Goal: Transaction & Acquisition: Purchase product/service

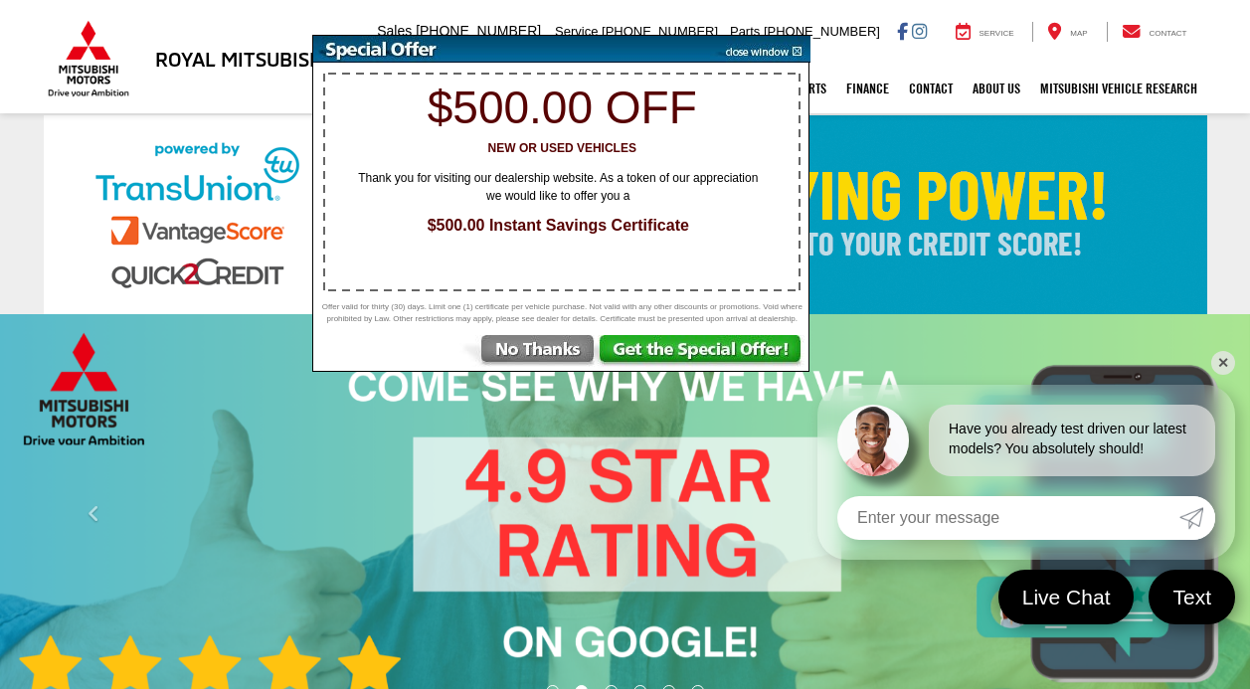
click at [768, 52] on img at bounding box center [760, 49] width 100 height 27
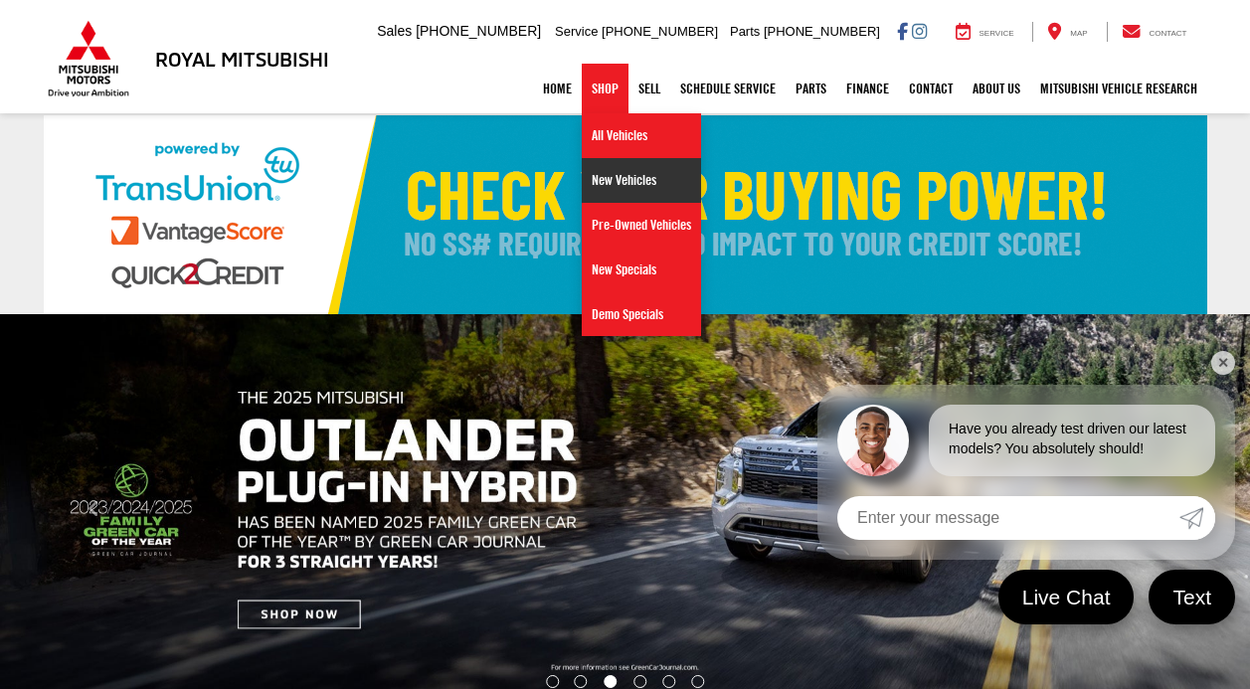
click at [596, 177] on link "New Vehicles" at bounding box center [641, 180] width 119 height 45
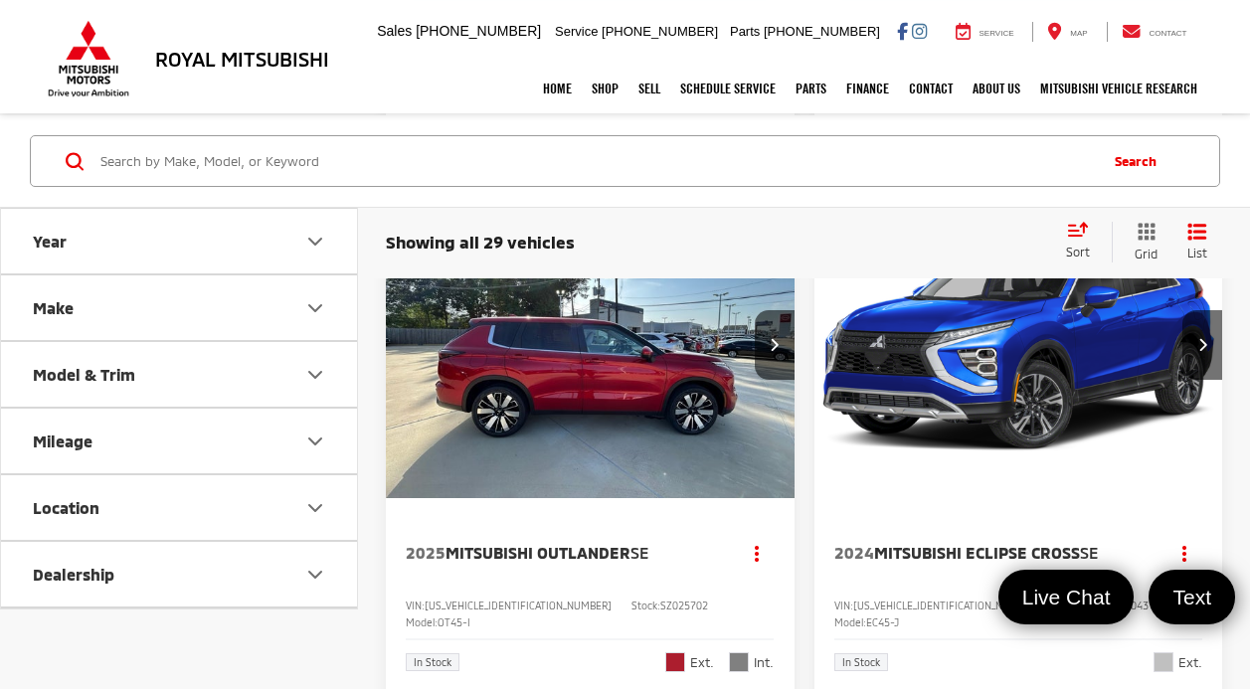
scroll to position [1217, 0]
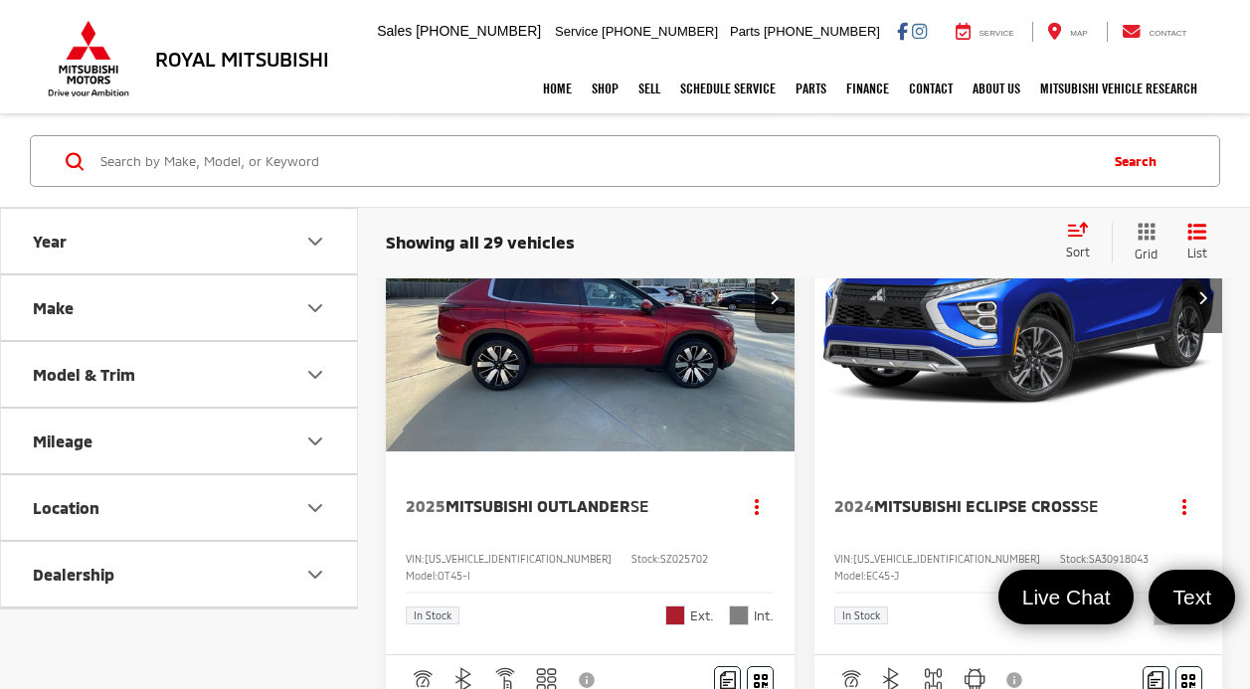
click at [241, 165] on input "Search by Make, Model, or Keyword" at bounding box center [596, 161] width 996 height 48
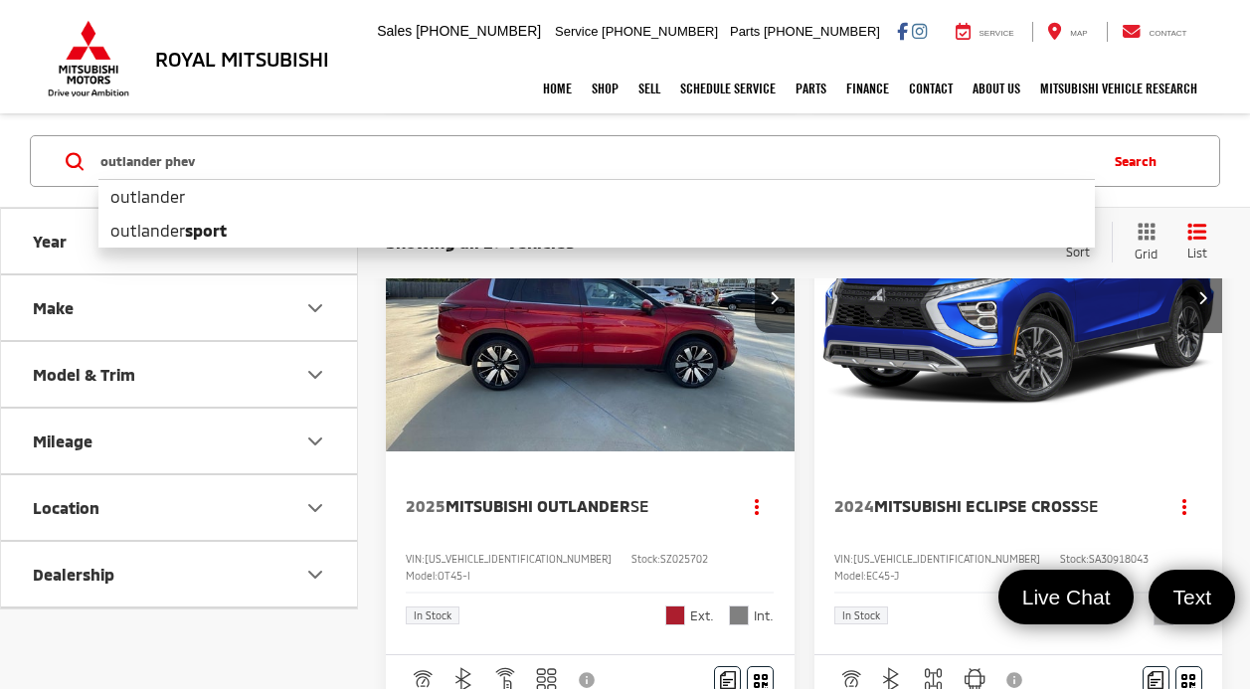
type input "outlander phev"
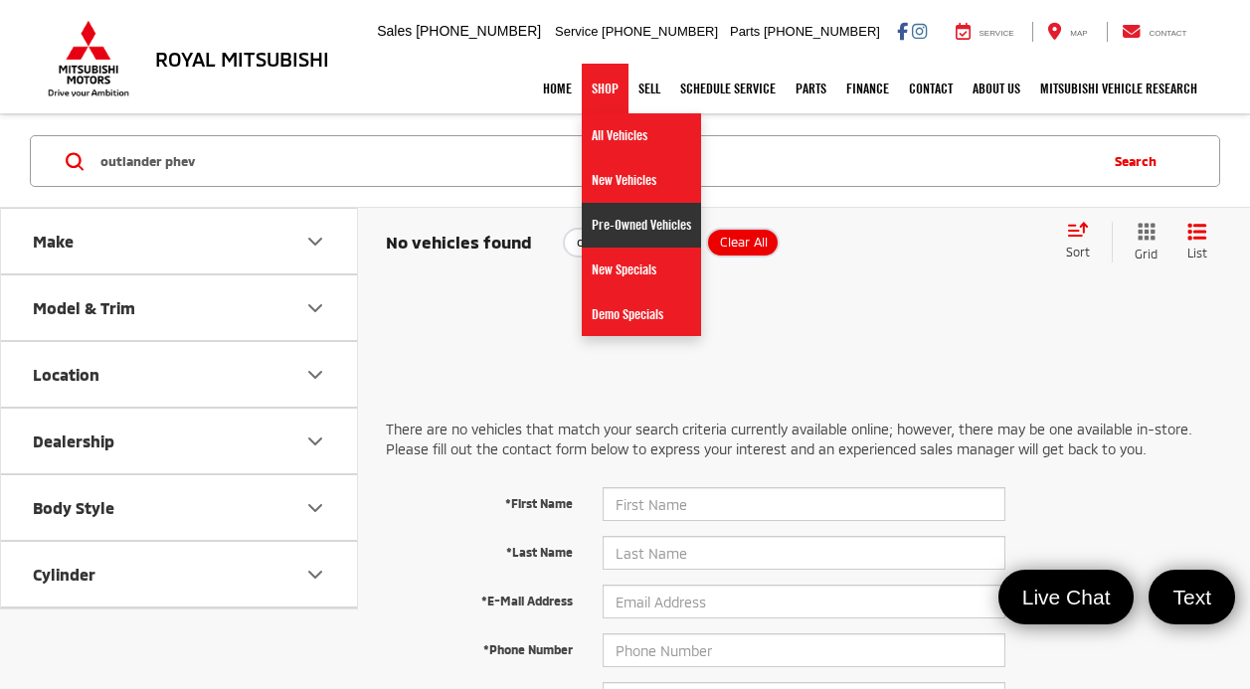
click at [600, 223] on link "Pre-Owned Vehicles" at bounding box center [641, 225] width 119 height 45
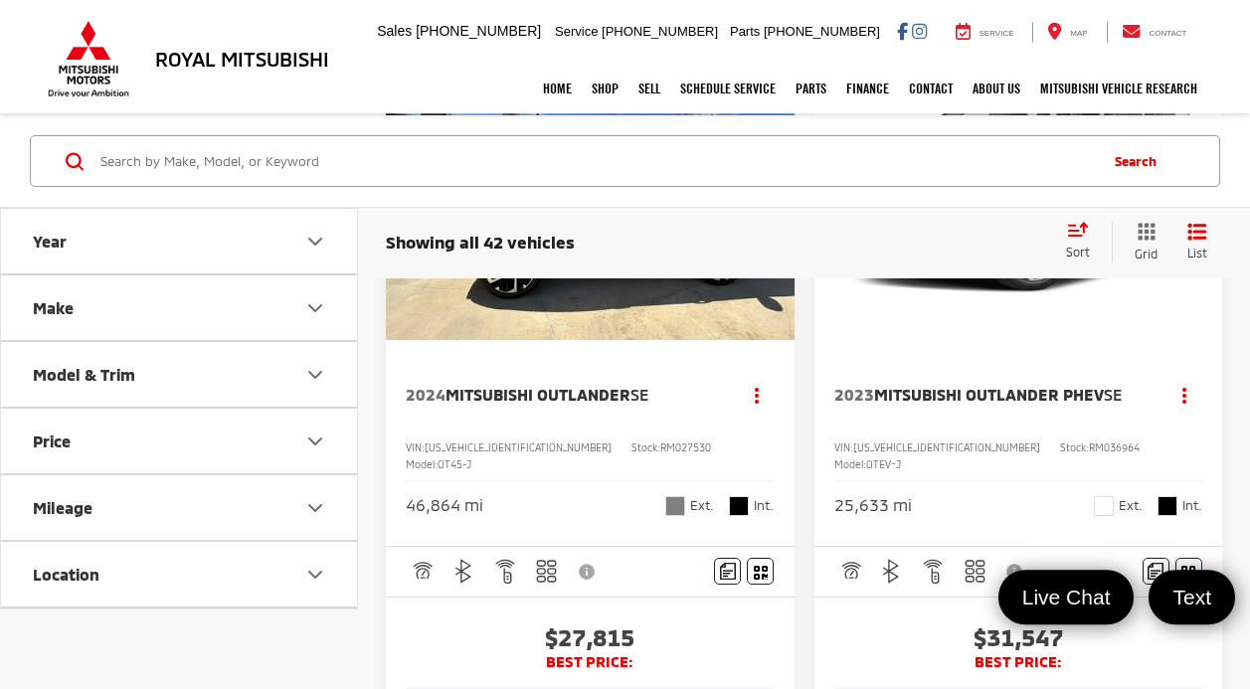
scroll to position [2914, 0]
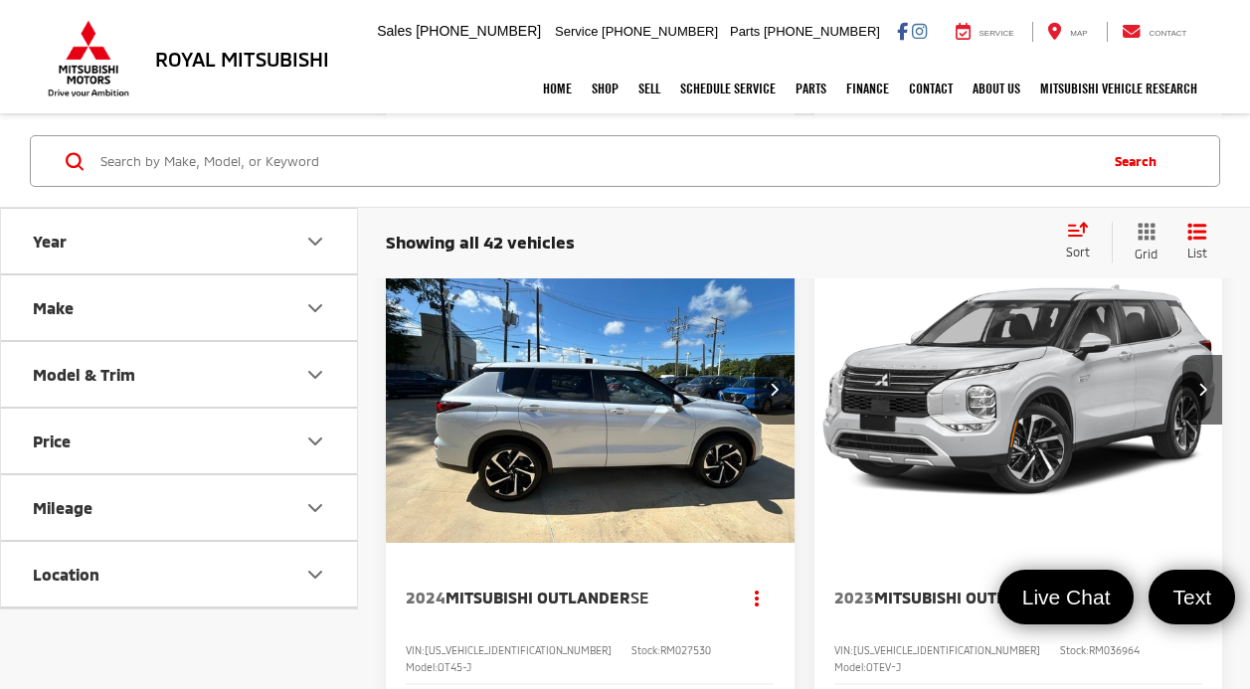
click at [287, 153] on input "Search by Make, Model, or Keyword" at bounding box center [596, 161] width 996 height 48
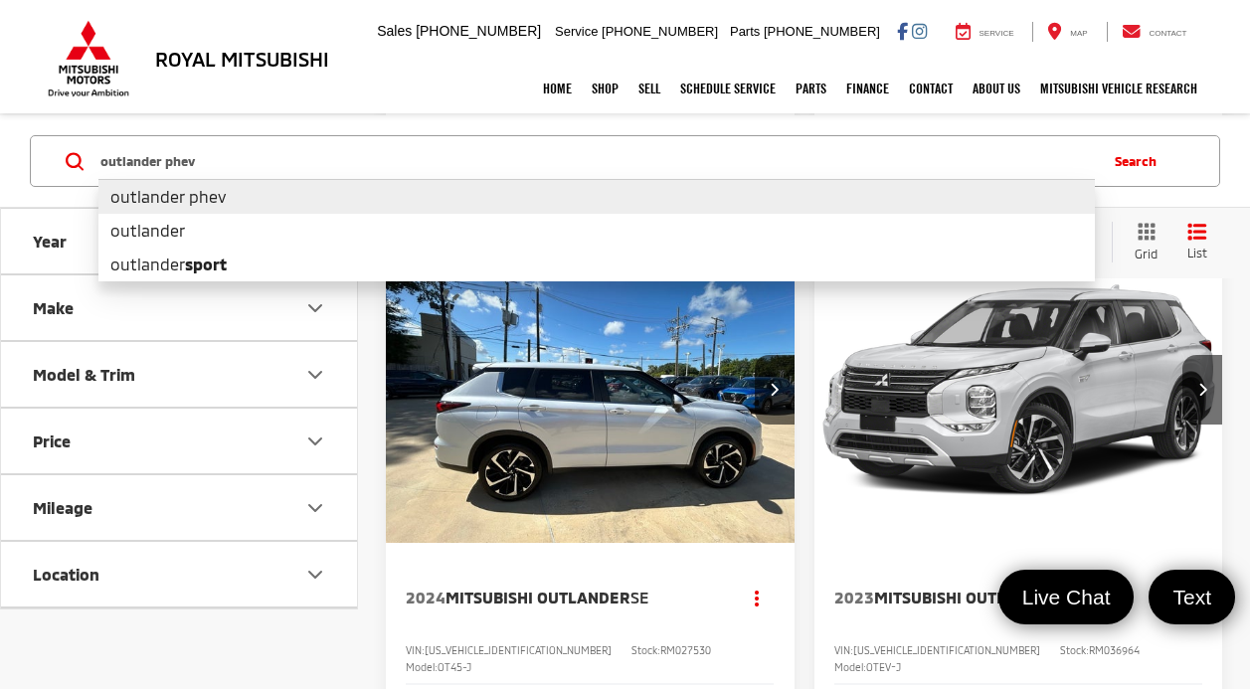
type input "outlander phev"
click at [210, 208] on li "outlander phev" at bounding box center [596, 196] width 996 height 35
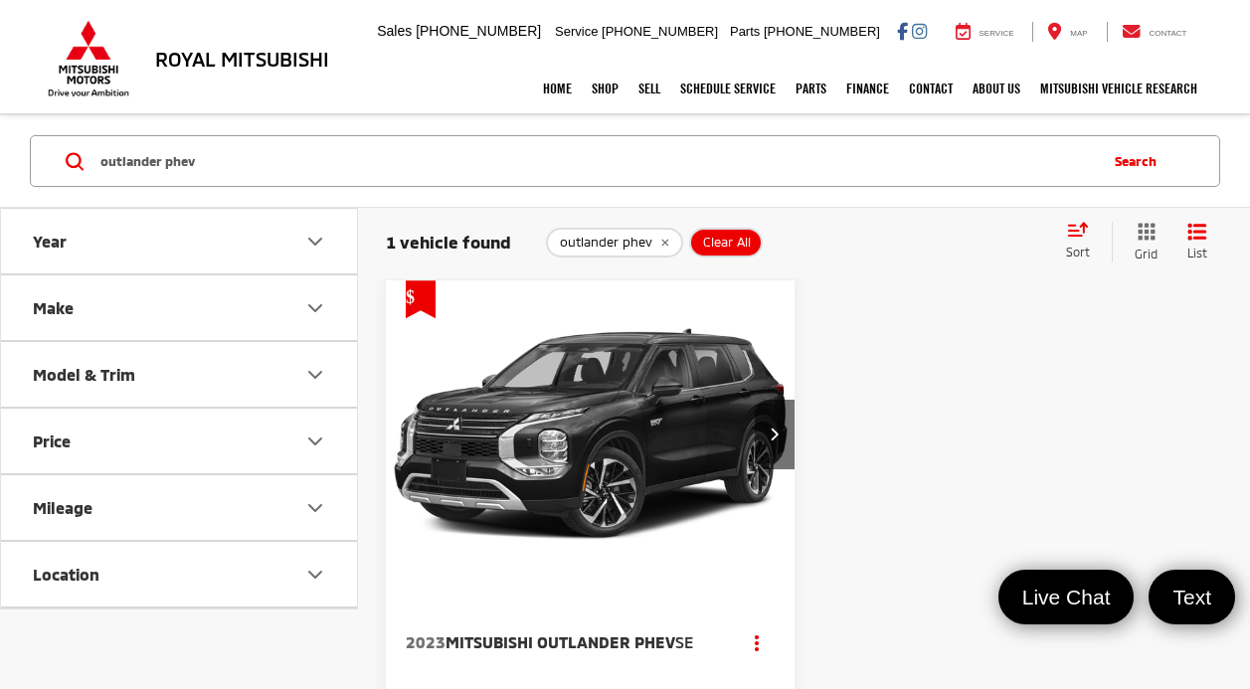
click at [604, 398] on img "2023 Mitsubishi Outlander PHEV SE 0" at bounding box center [591, 434] width 412 height 308
